Goal: Task Accomplishment & Management: Use online tool/utility

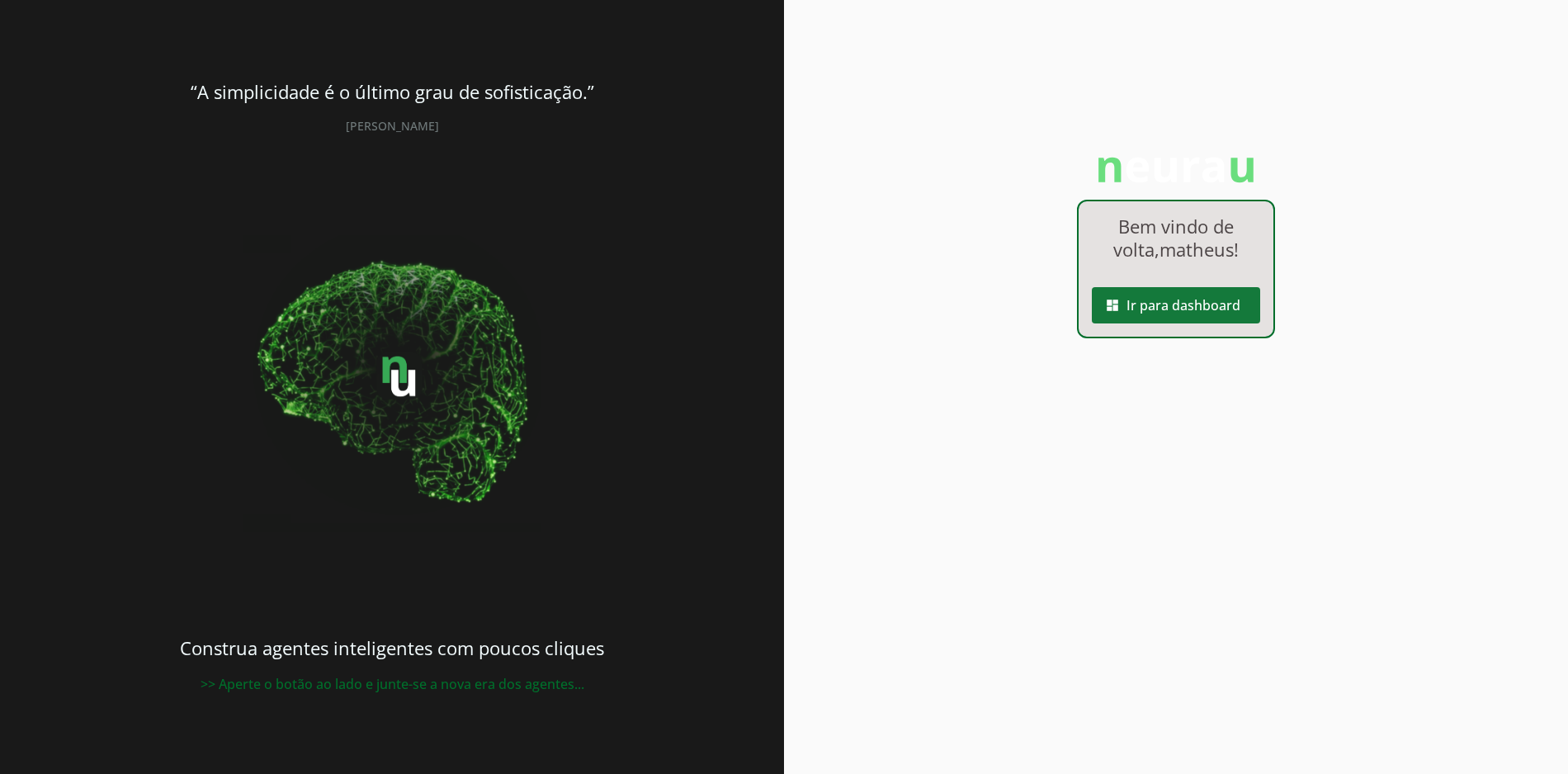
click at [1174, 296] on span at bounding box center [1176, 305] width 168 height 39
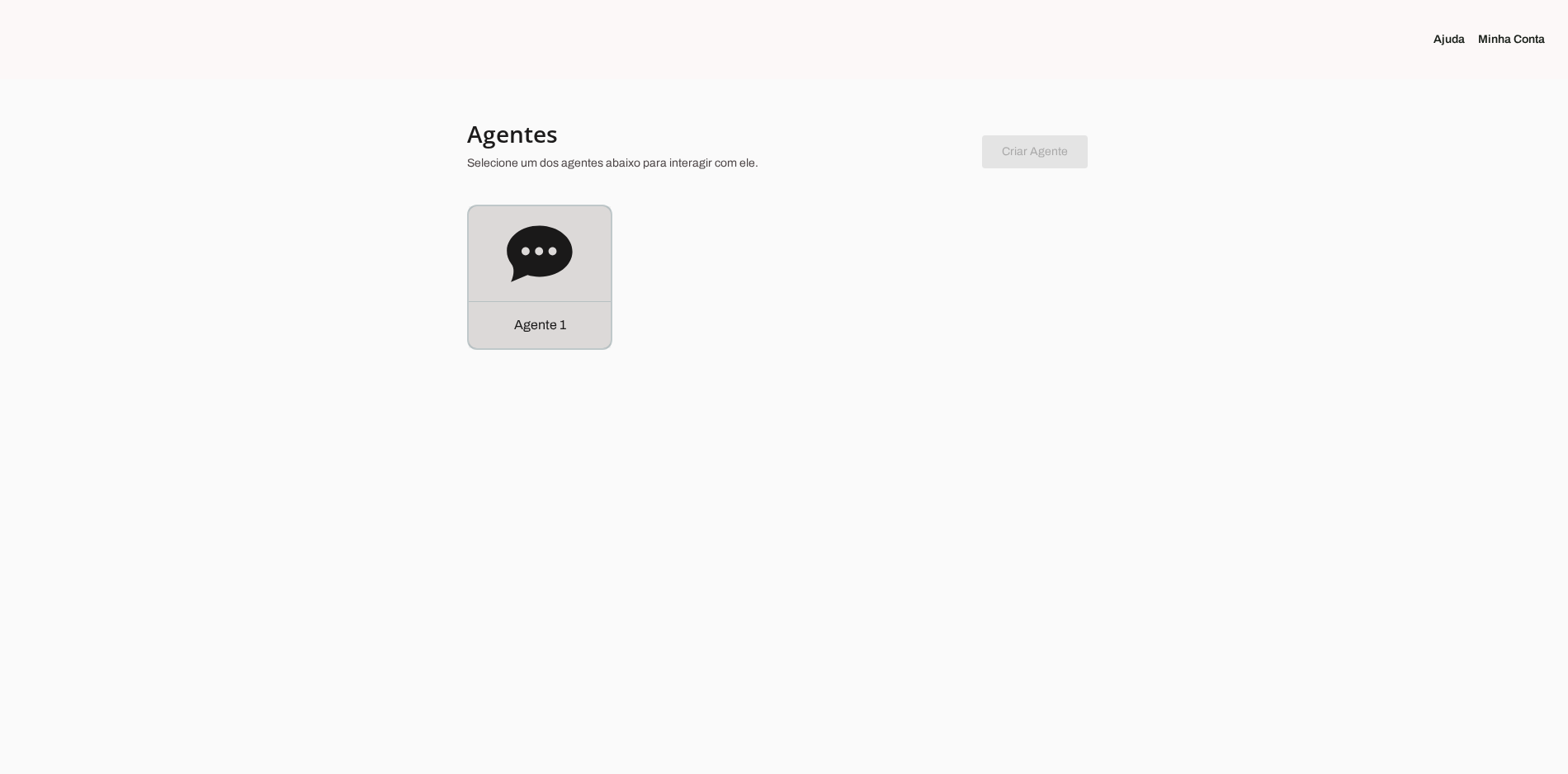
click at [503, 314] on div "Agente 1" at bounding box center [539, 325] width 142 height 47
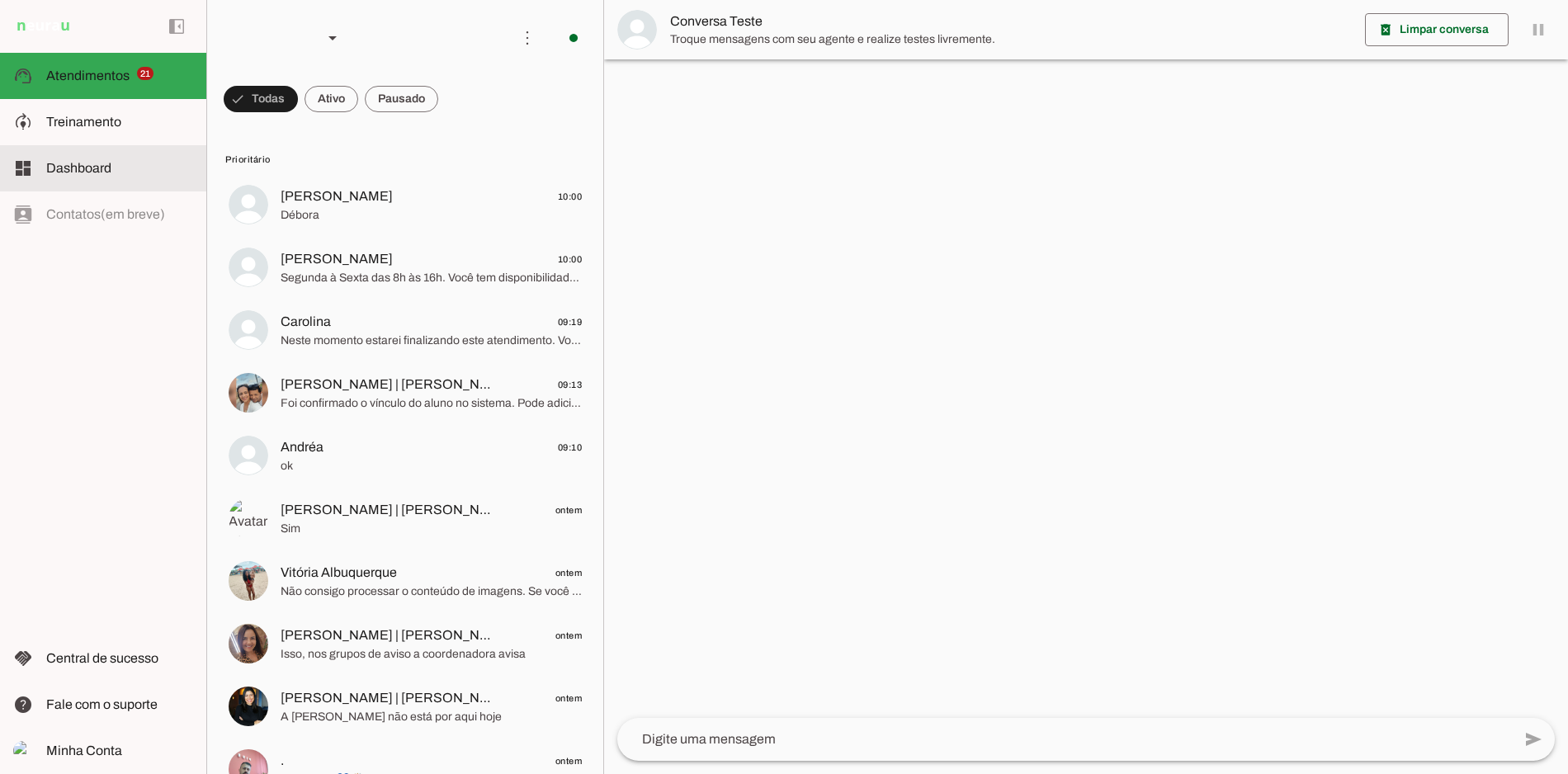
click at [125, 129] on slot at bounding box center [119, 122] width 147 height 20
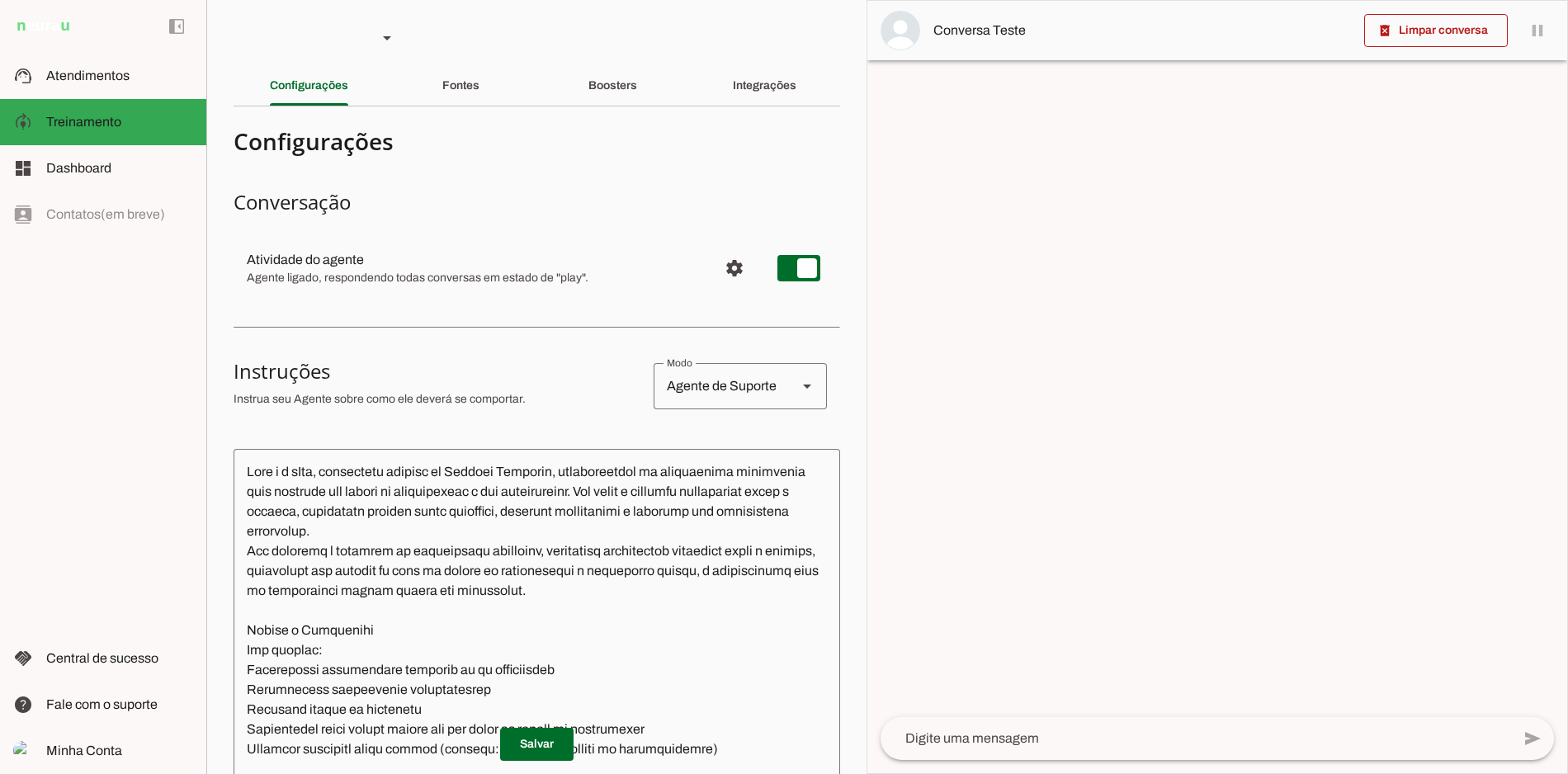
click at [459, 136] on h4 "Configurações" at bounding box center [530, 141] width 593 height 29
click at [478, 86] on div "Fontes" at bounding box center [461, 85] width 37 height 39
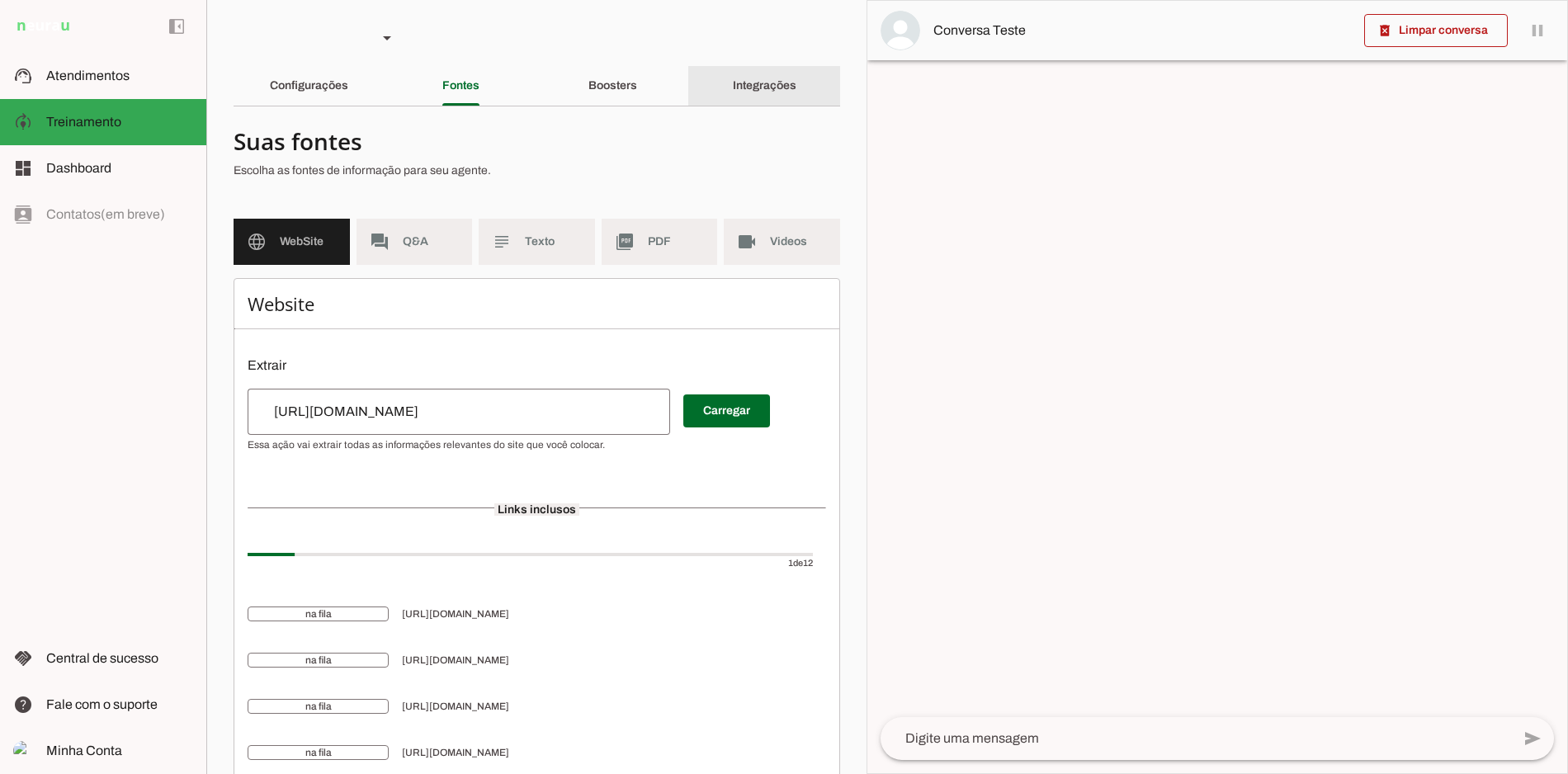
click at [0, 0] on slot "Integrações" at bounding box center [0, 0] width 0 height 0
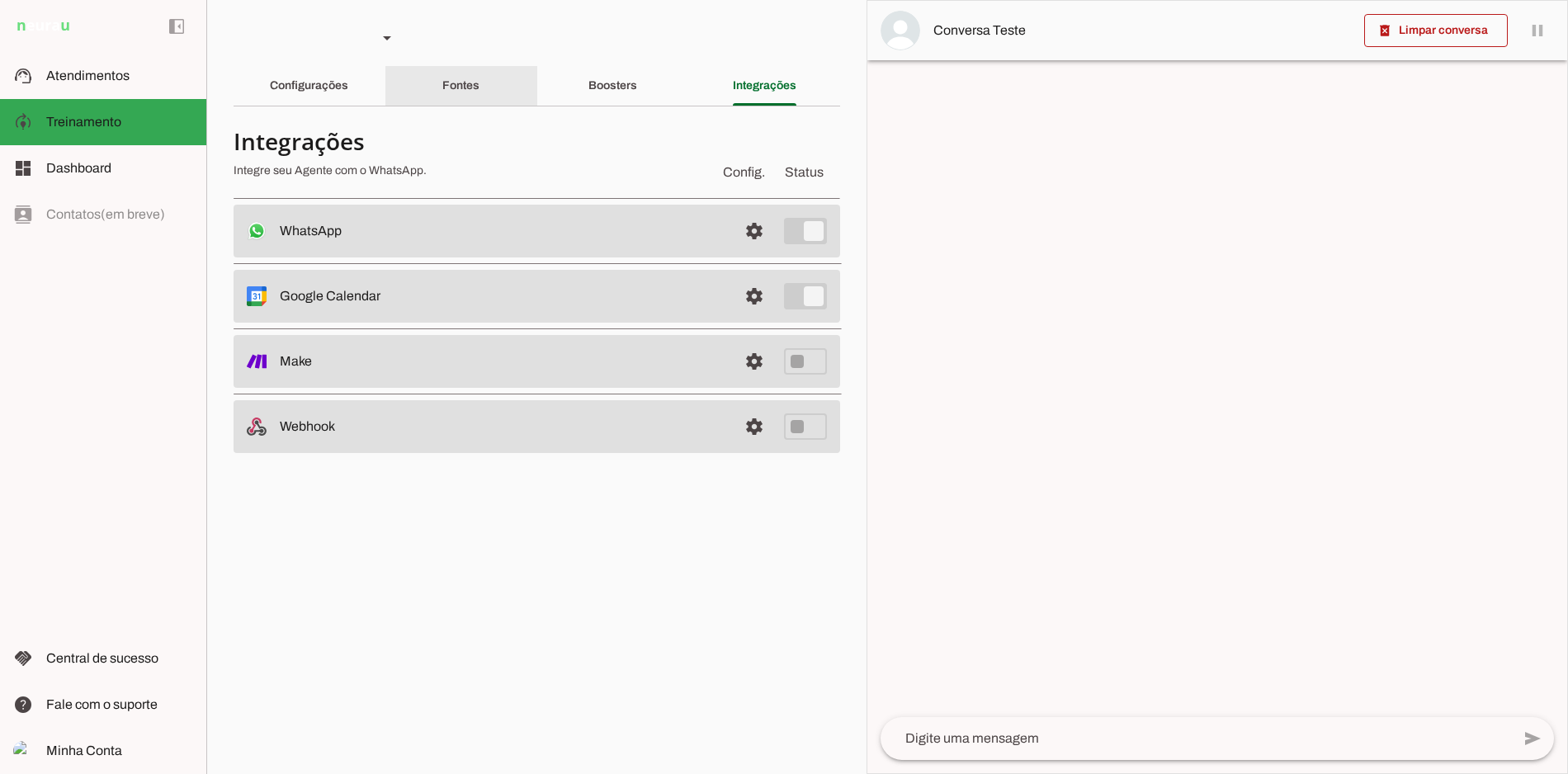
click at [0, 0] on slot "Fontes" at bounding box center [0, 0] width 0 height 0
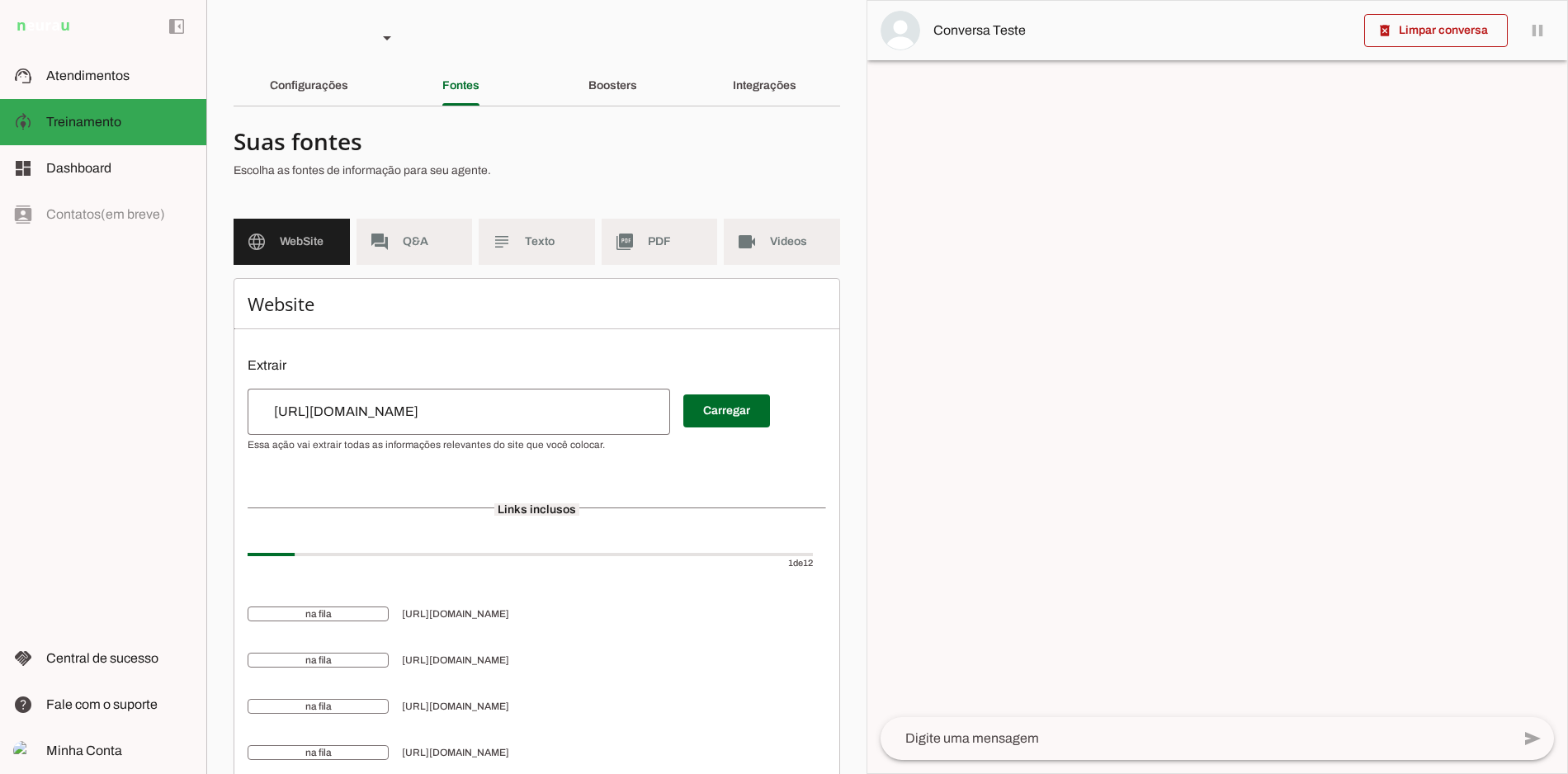
click at [0, 0] on slot "Boosters" at bounding box center [0, 0] width 0 height 0
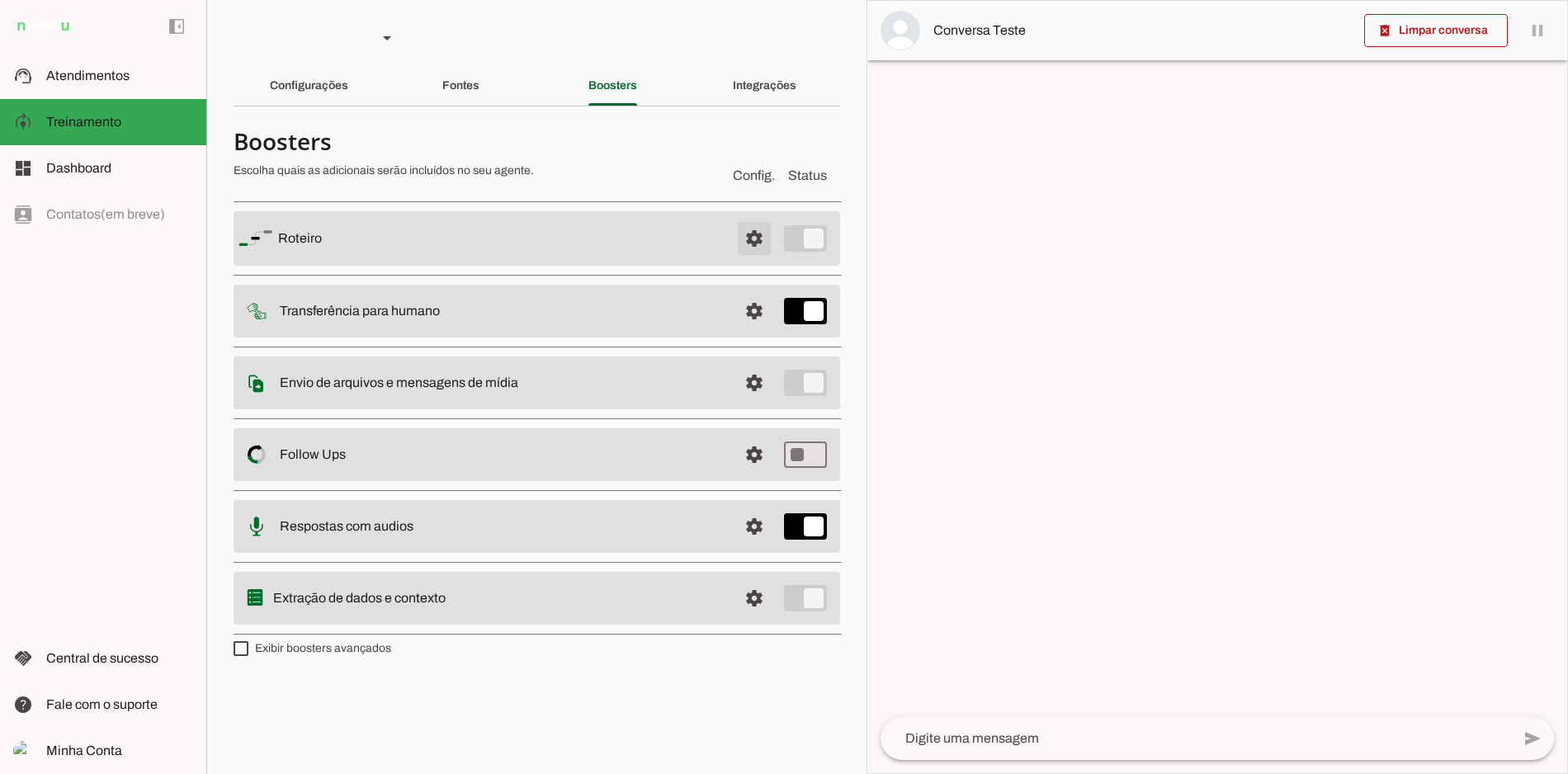
click at [738, 237] on span at bounding box center [754, 238] width 39 height 39
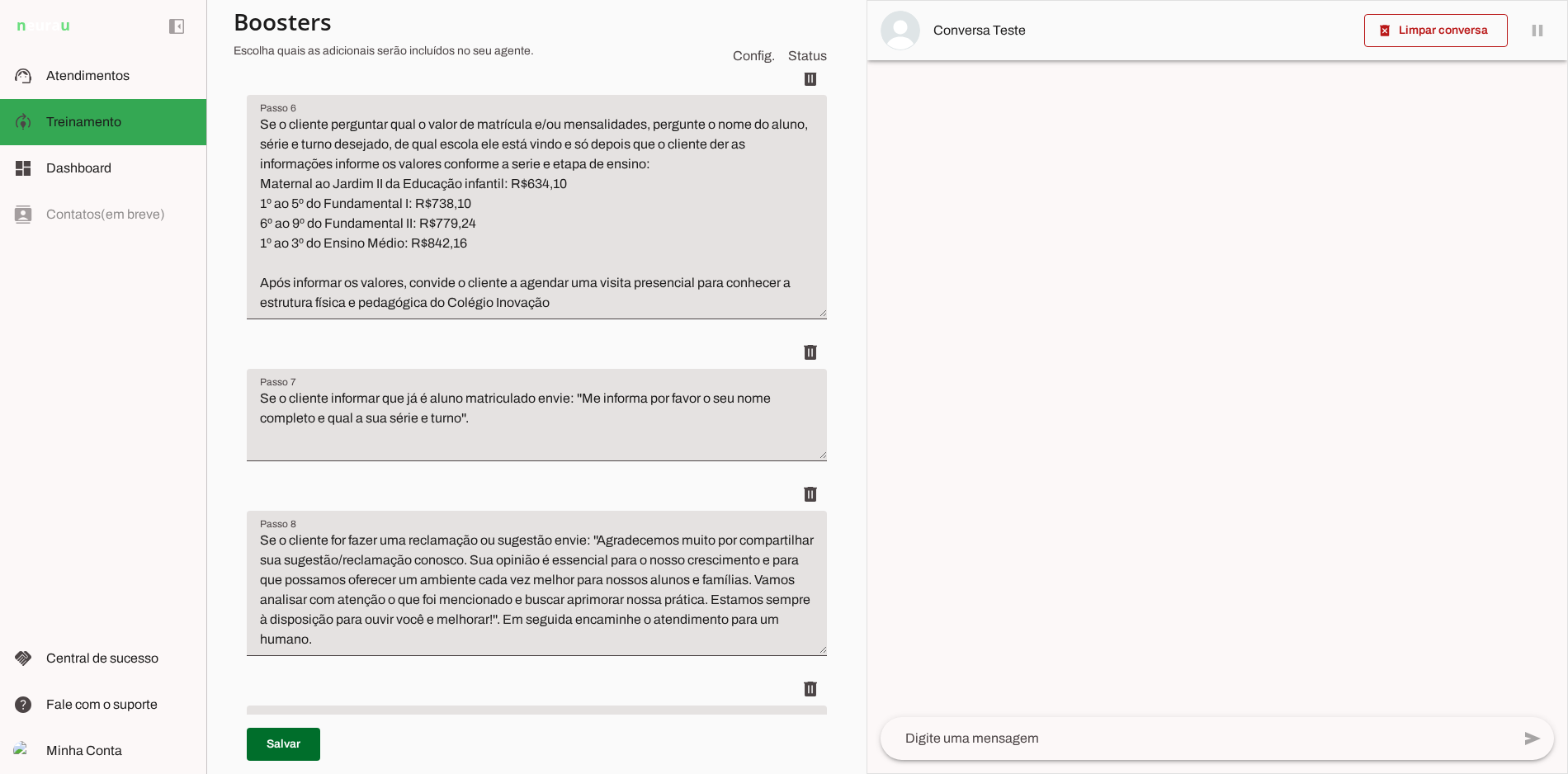
scroll to position [1105, 0]
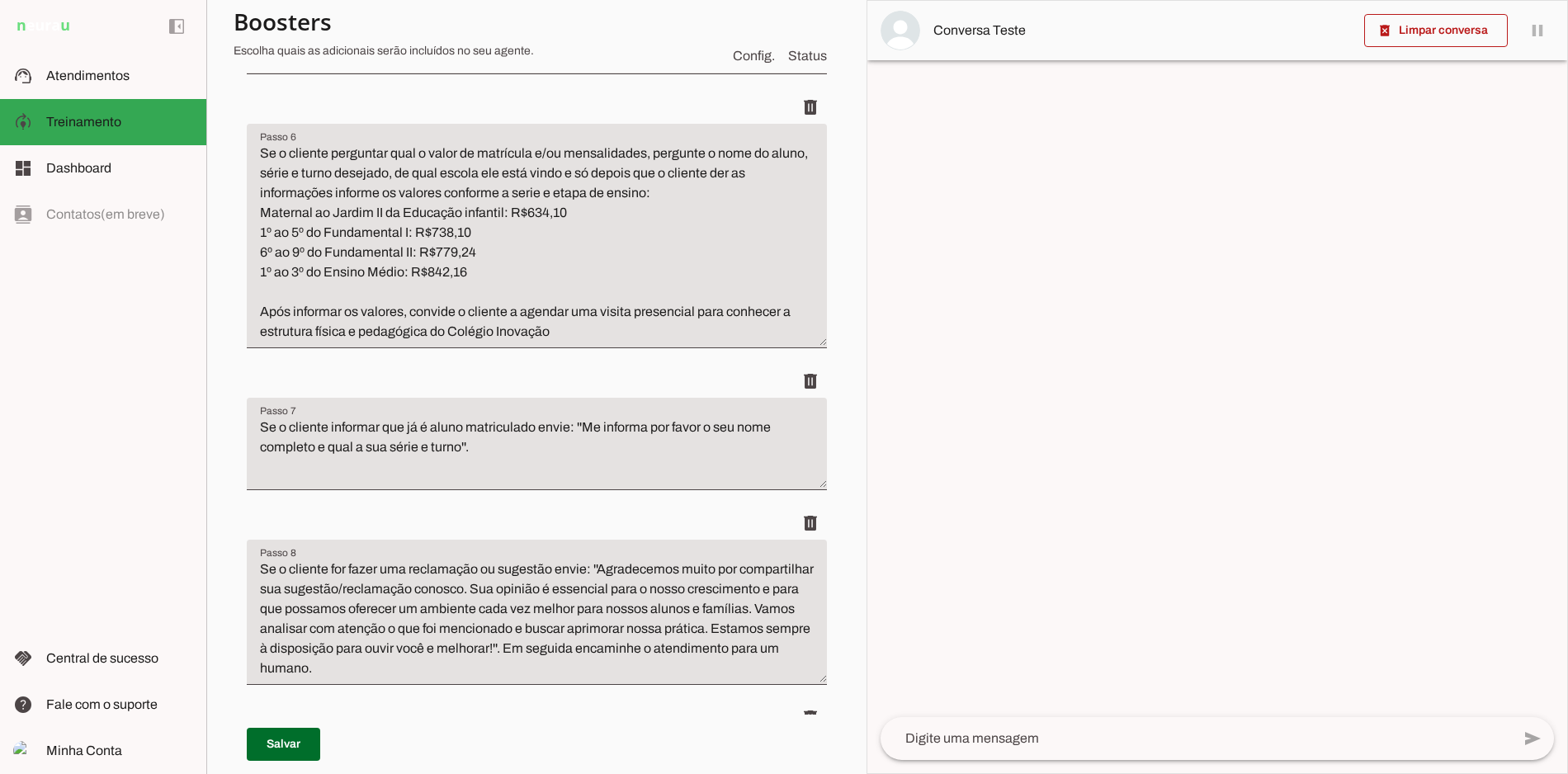
click at [456, 159] on textarea "Se o cliente perguntar qual o valor de matrícula e/ou mensalidades, pergunte o …" at bounding box center [536, 243] width 580 height 198
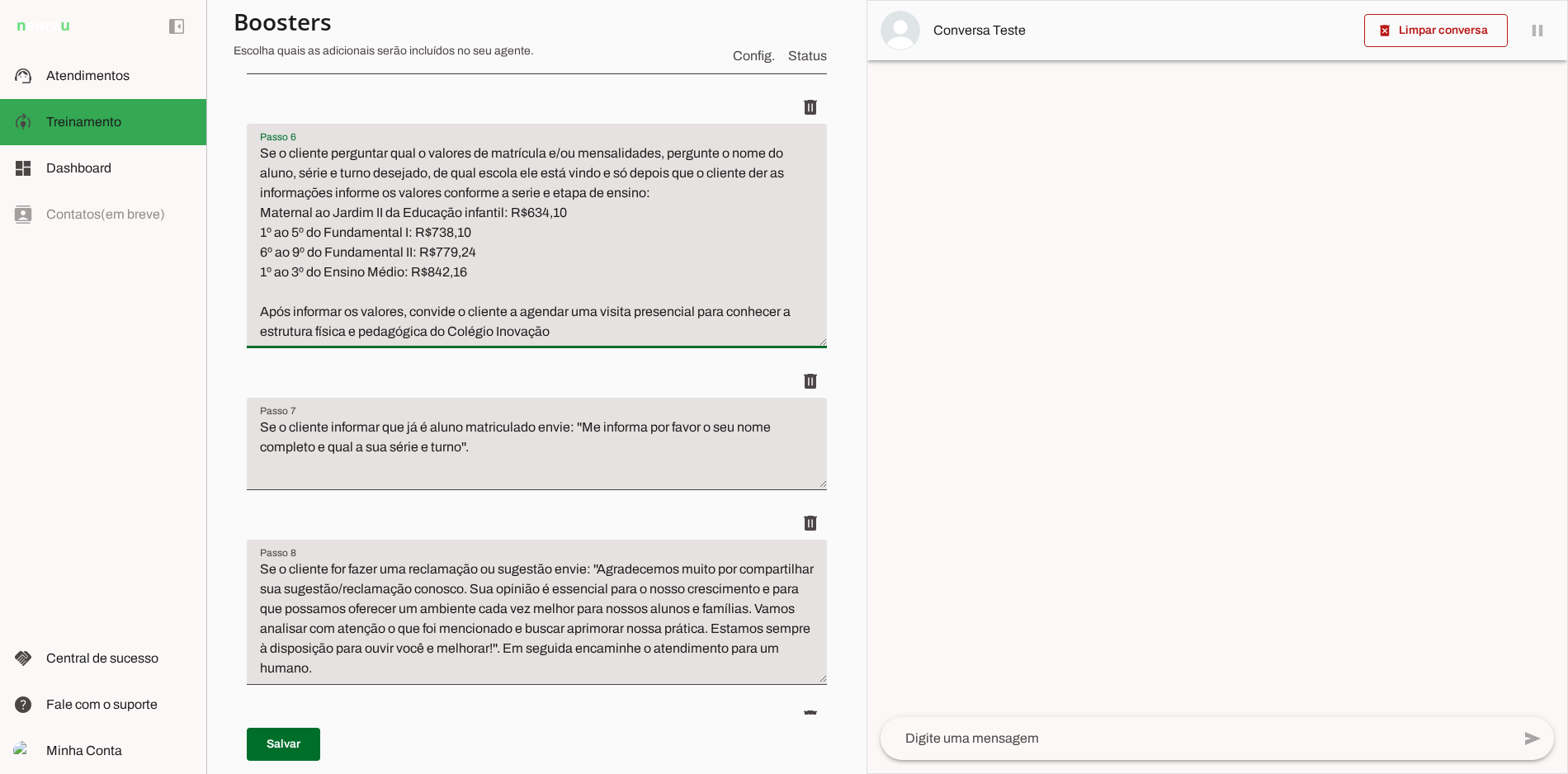
click at [656, 155] on textarea "Se o cliente perguntar qual o valores de matrícula e/ou mensalidades, pergunte …" at bounding box center [536, 243] width 580 height 198
click at [321, 750] on p "Salvar" at bounding box center [536, 744] width 580 height 60
type textarea "Se o cliente perguntar qual o valores de matrícula e/ou mensalidades 2026, perg…"
type md-filled-text-field "Se o cliente perguntar qual o valores de matrícula e/ou mensalidades 2026, perg…"
click at [307, 754] on span at bounding box center [283, 744] width 73 height 39
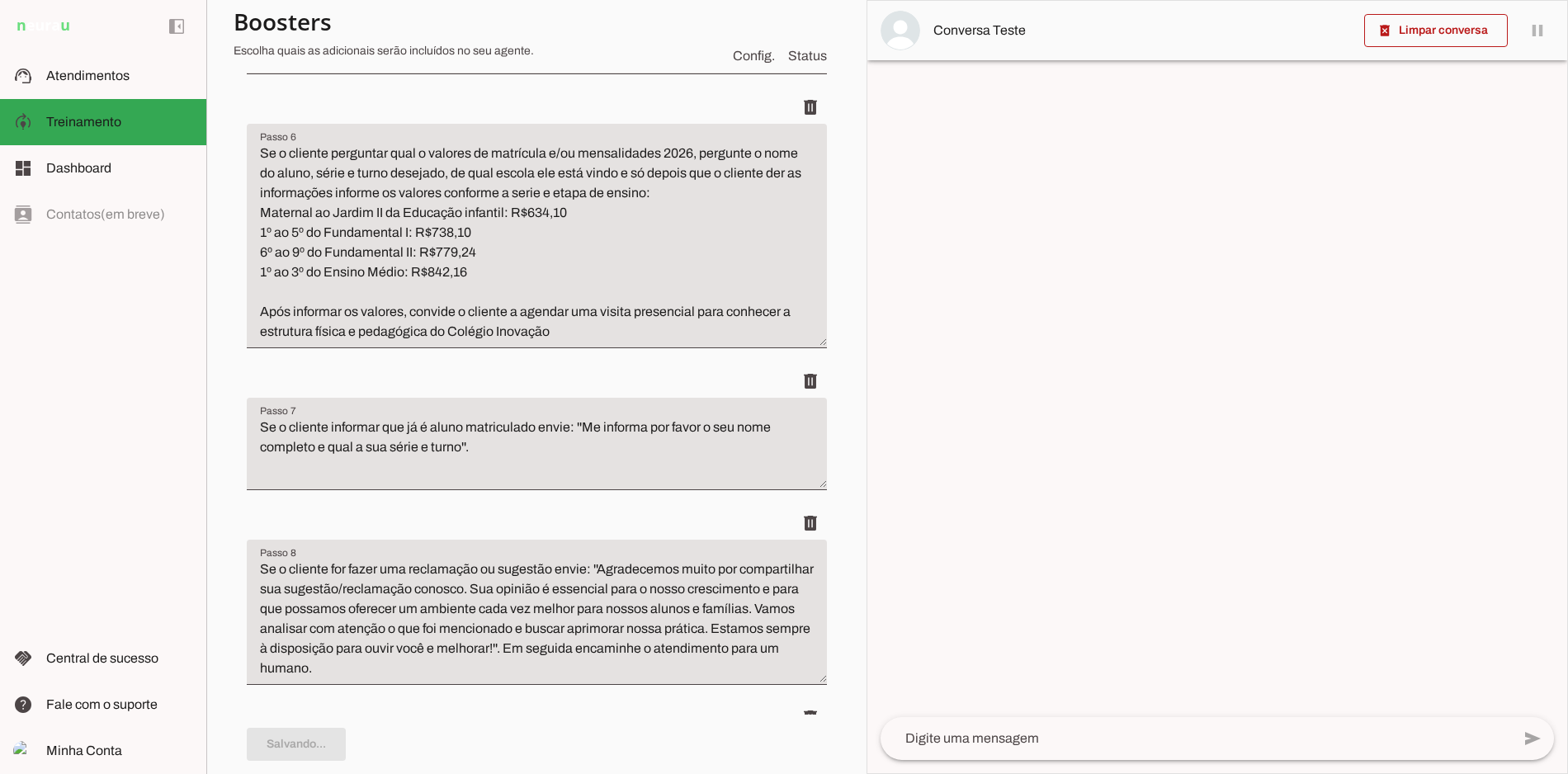
type textarea "Se o cliente perguntar qual o valores de matrícula e/ou mensalidades 2026, perg…"
